Goal: Check status: Check status

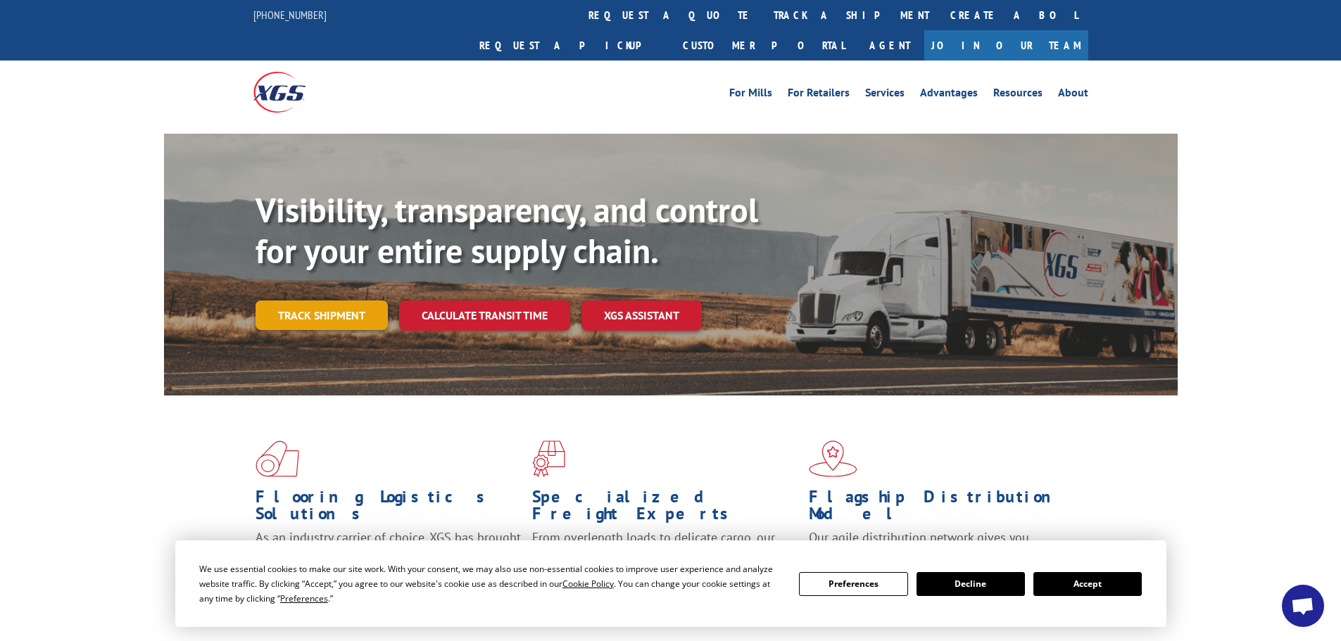
click at [285, 301] on link "Track shipment" at bounding box center [322, 316] width 132 height 30
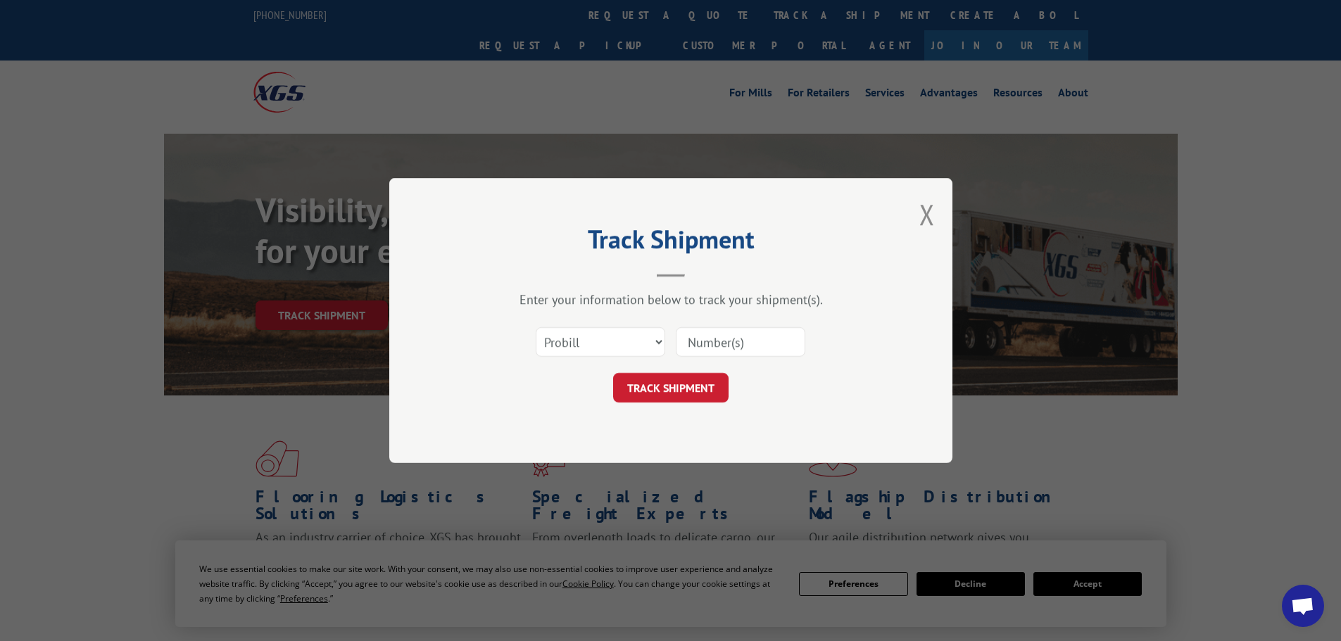
paste input "8886791938"
type input "8886791938"
click at [670, 394] on button "TRACK SHIPMENT" at bounding box center [670, 388] width 115 height 30
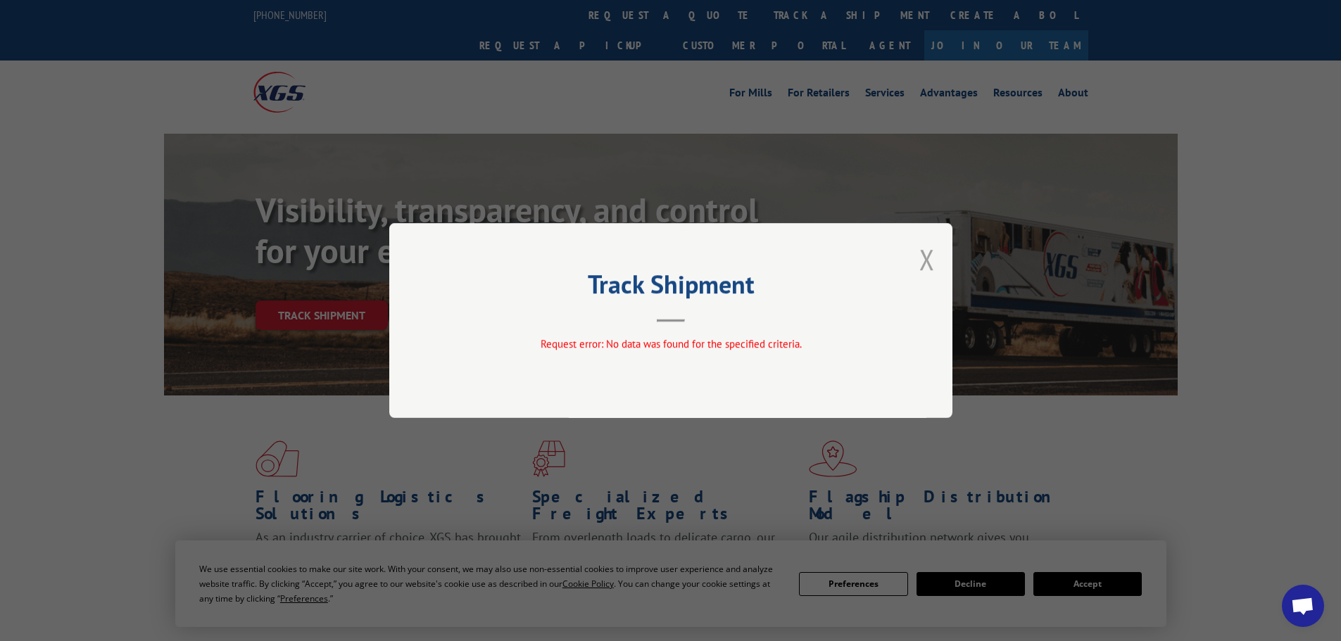
click at [925, 258] on button "Close modal" at bounding box center [926, 259] width 15 height 37
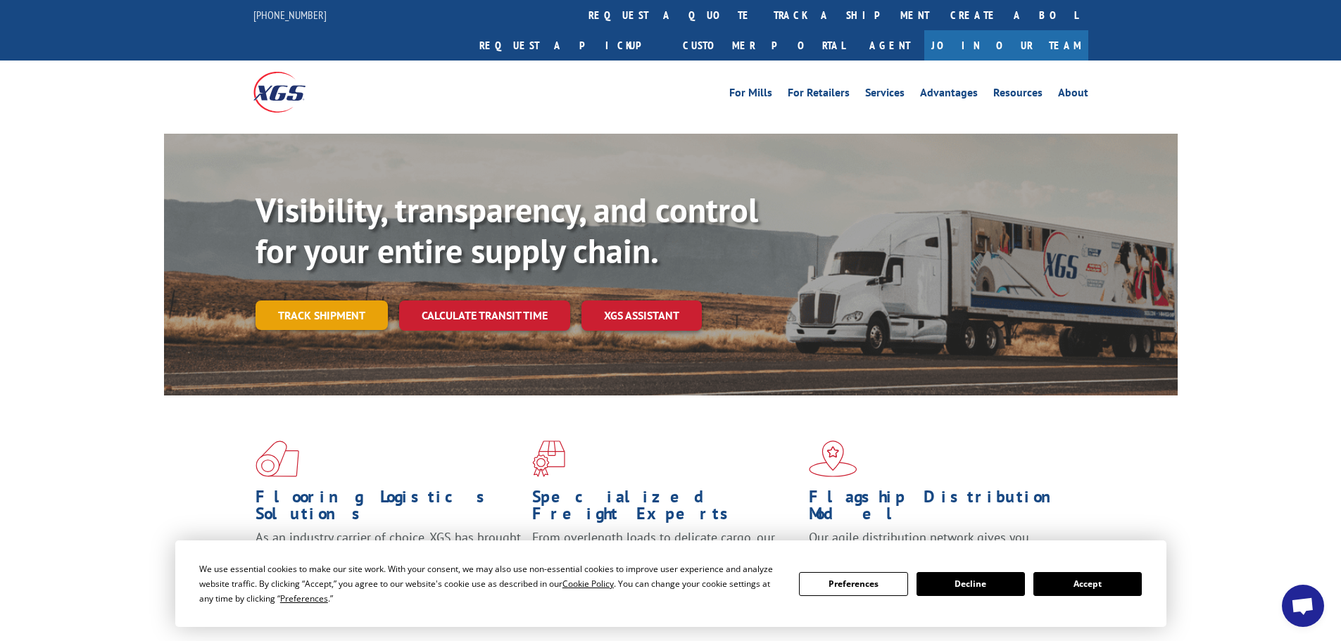
click at [344, 301] on link "Track shipment" at bounding box center [322, 316] width 132 height 30
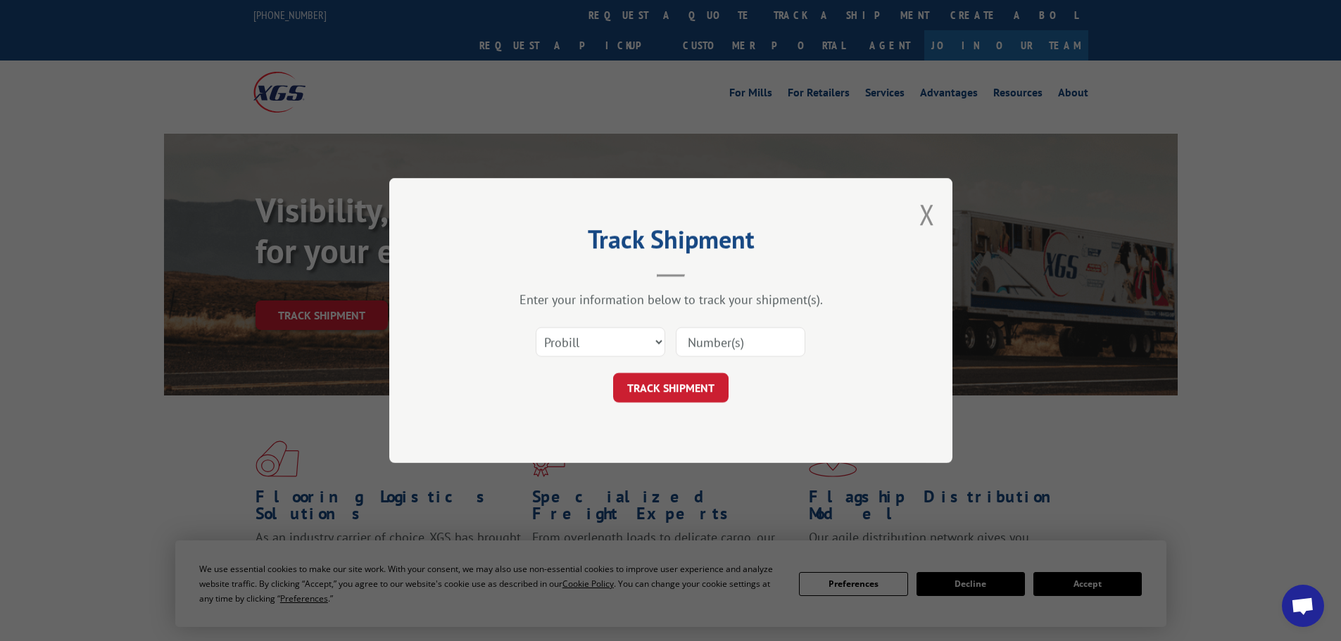
click at [734, 343] on input at bounding box center [741, 342] width 130 height 30
paste input "15968537"
type input "15968537"
click at [665, 391] on button "TRACK SHIPMENT" at bounding box center [670, 388] width 115 height 30
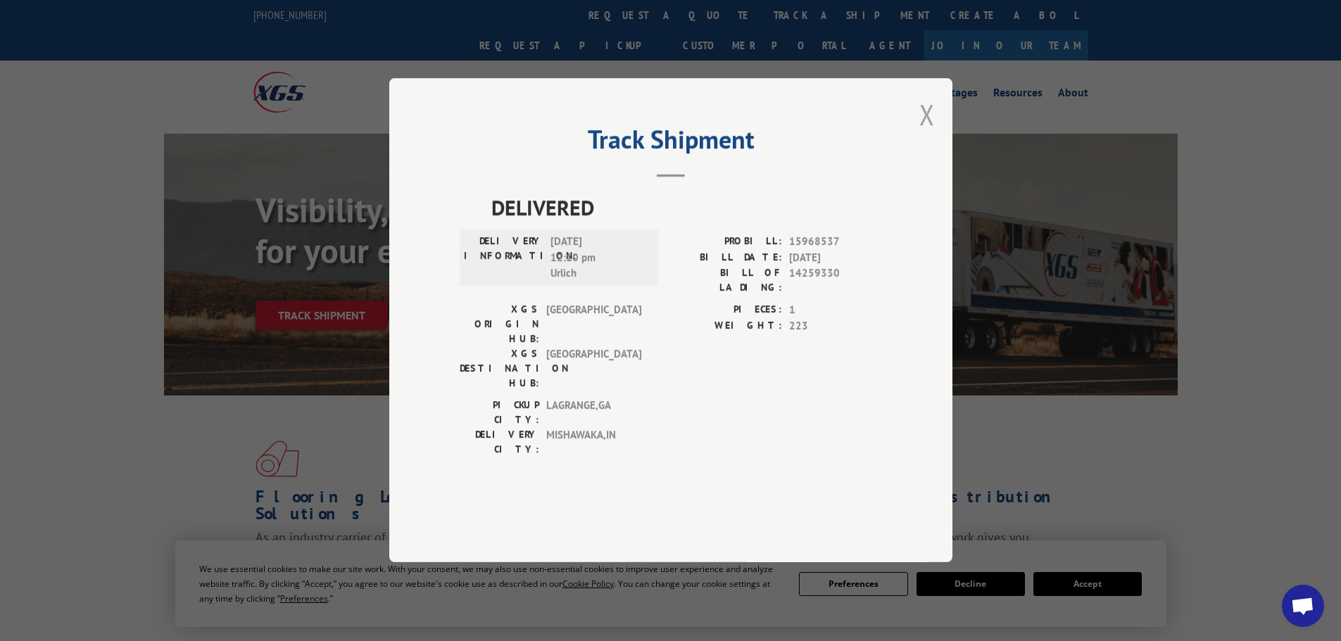
click at [928, 133] on button "Close modal" at bounding box center [926, 114] width 15 height 37
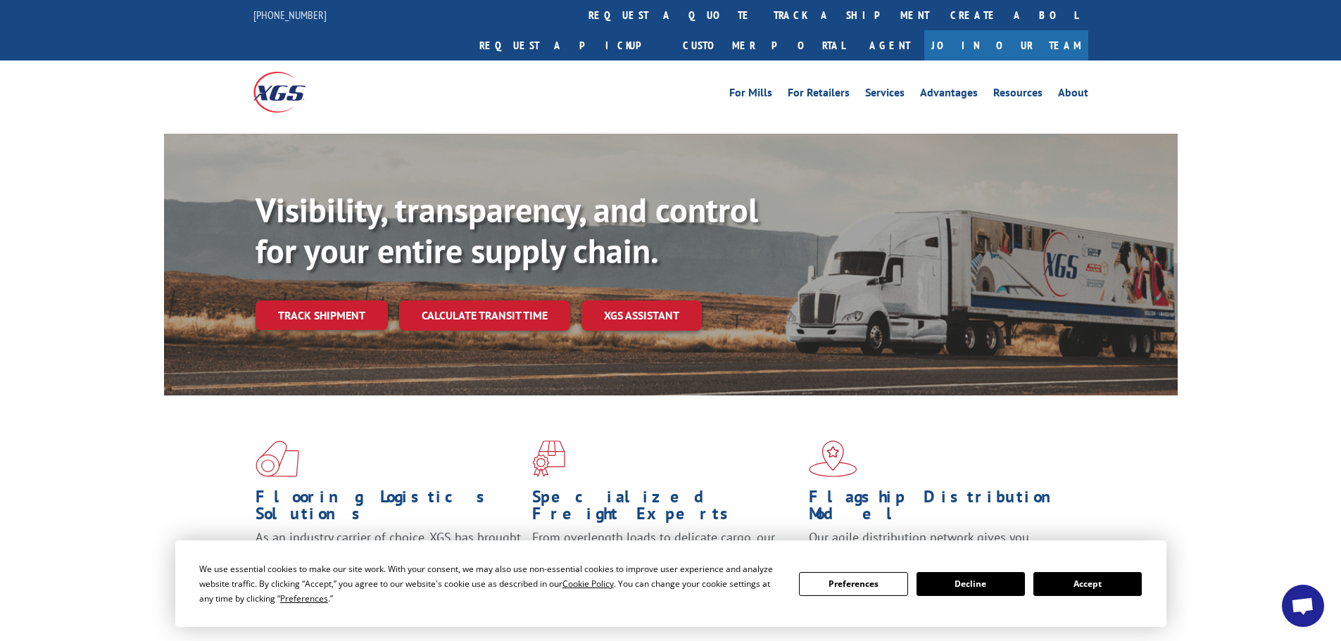
click at [1133, 493] on div "Flooring Logistics Solutions As an industry carrier of choice, XGS has brought …" at bounding box center [671, 525] width 1014 height 258
click at [988, 581] on button "Decline" at bounding box center [971, 584] width 108 height 24
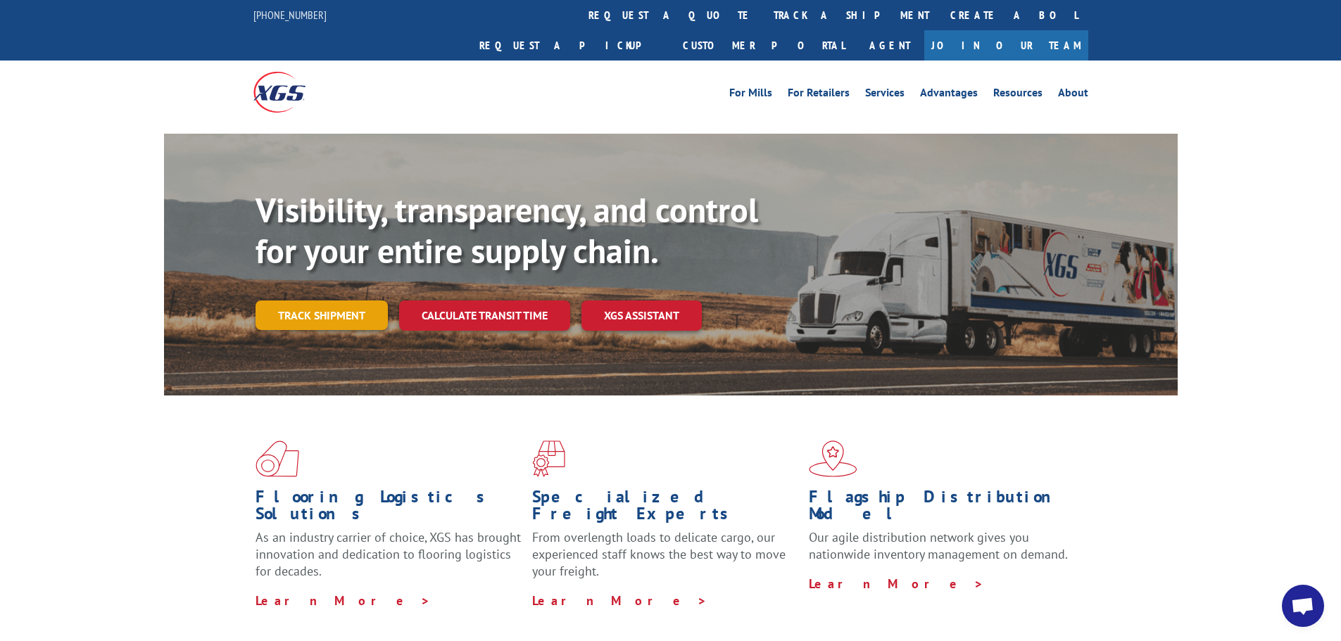
click at [339, 301] on link "Track shipment" at bounding box center [322, 316] width 132 height 30
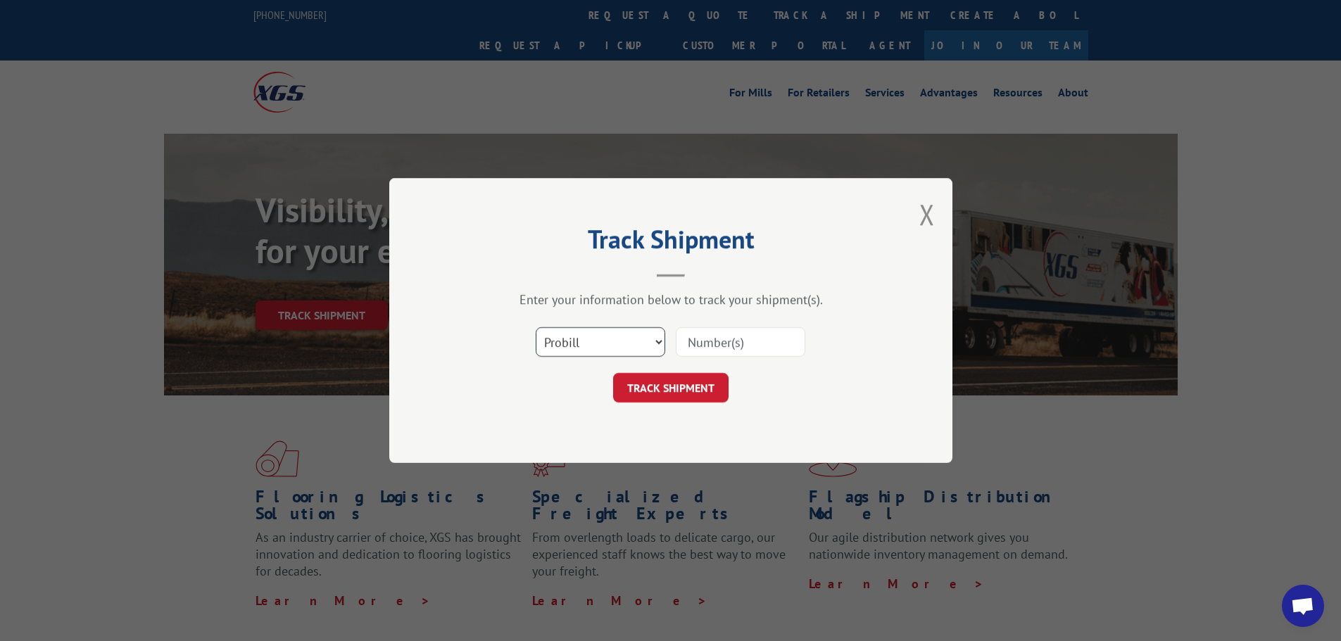
click at [658, 344] on select "Select category... Probill BOL PO" at bounding box center [601, 342] width 130 height 30
click at [536, 327] on select "Select category... Probill BOL PO" at bounding box center [601, 342] width 130 height 30
click at [711, 343] on input at bounding box center [741, 342] width 130 height 30
click at [657, 344] on select "Select category... Probill BOL PO" at bounding box center [601, 342] width 130 height 30
click at [536, 327] on select "Select category... Probill BOL PO" at bounding box center [601, 342] width 130 height 30
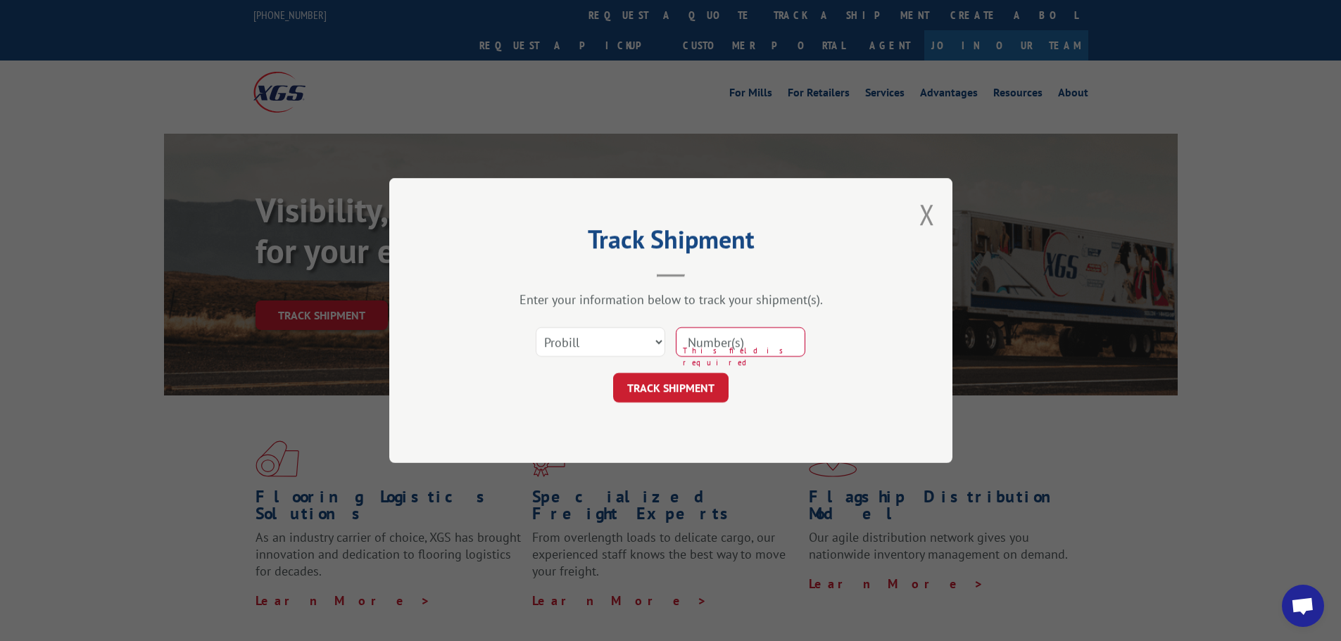
click at [742, 340] on input at bounding box center [741, 342] width 130 height 30
type input "15968537"
click at [699, 389] on button "TRACK SHIPMENT" at bounding box center [670, 388] width 115 height 30
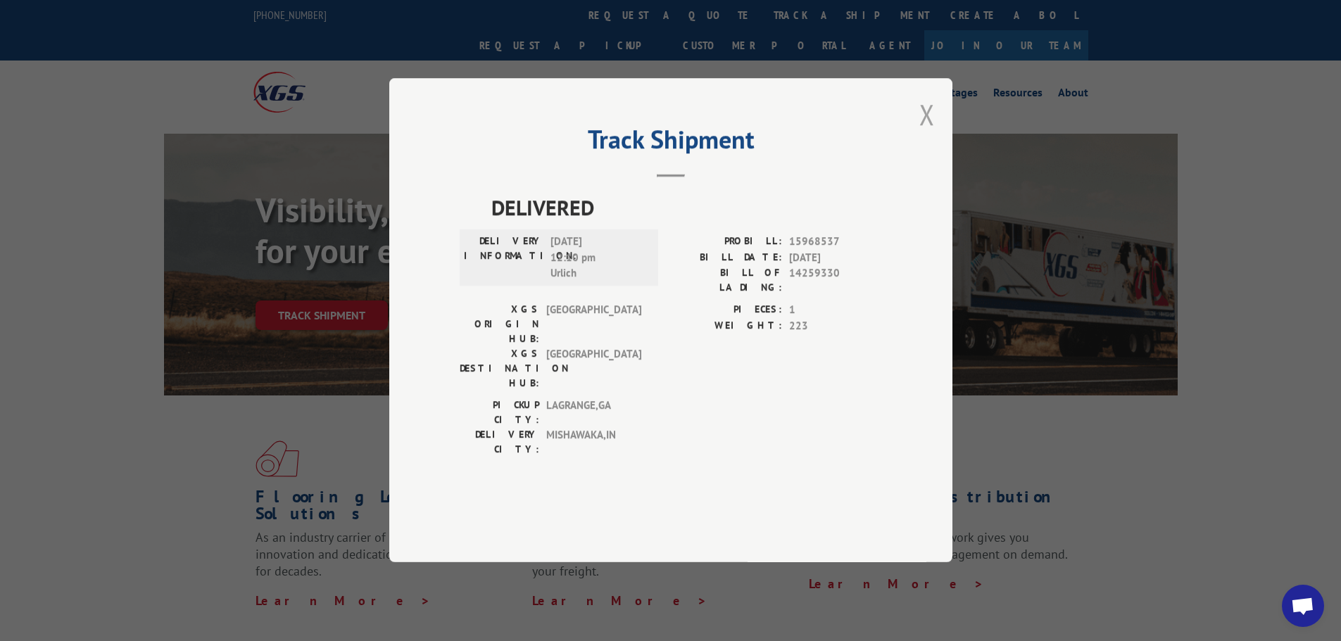
click at [924, 133] on button "Close modal" at bounding box center [926, 114] width 15 height 37
